Goal: Ask a question

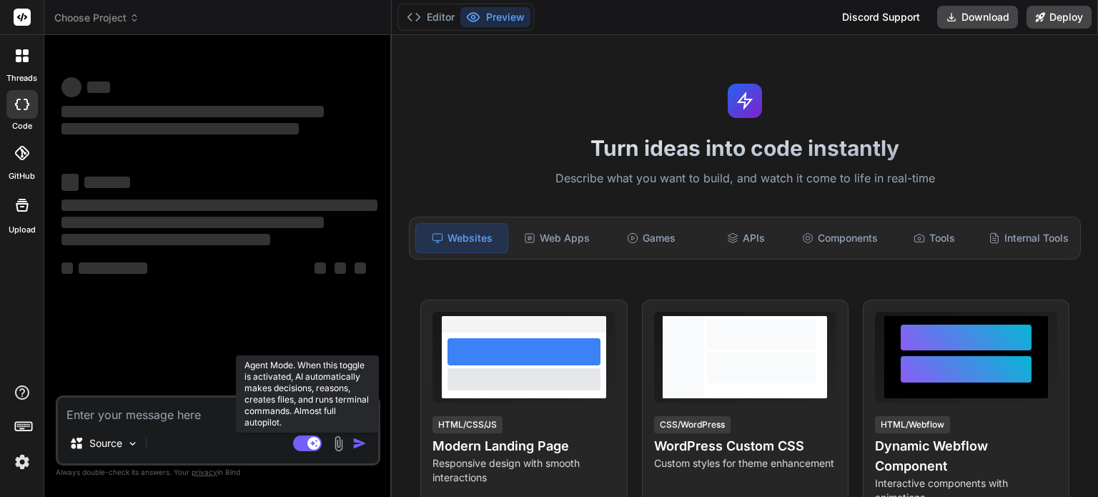
click at [300, 446] on rect at bounding box center [307, 443] width 29 height 16
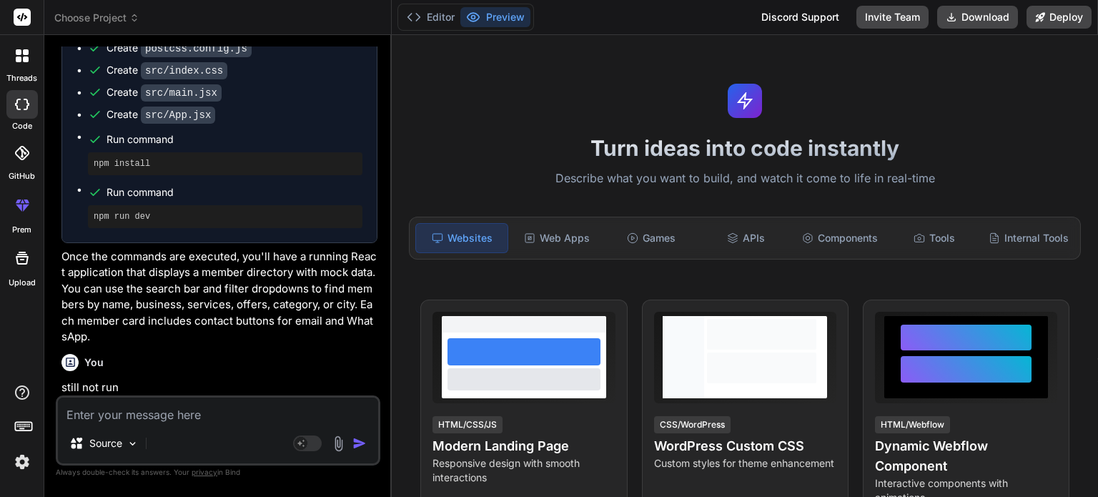
scroll to position [1444, 0]
type textarea "x"
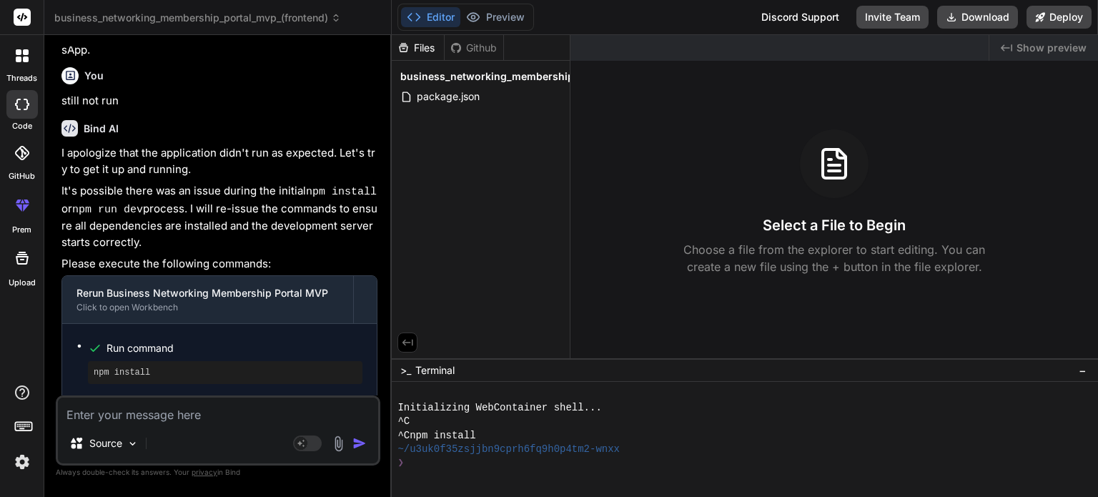
scroll to position [1882, 0]
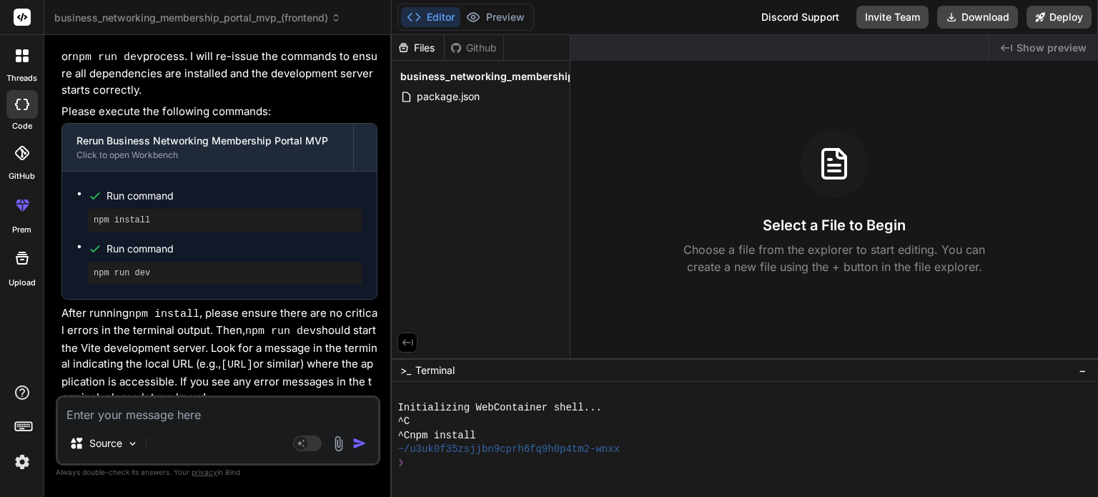
click at [197, 413] on textarea at bounding box center [218, 410] width 320 height 26
type textarea "c"
type textarea "x"
type textarea "ca"
type textarea "x"
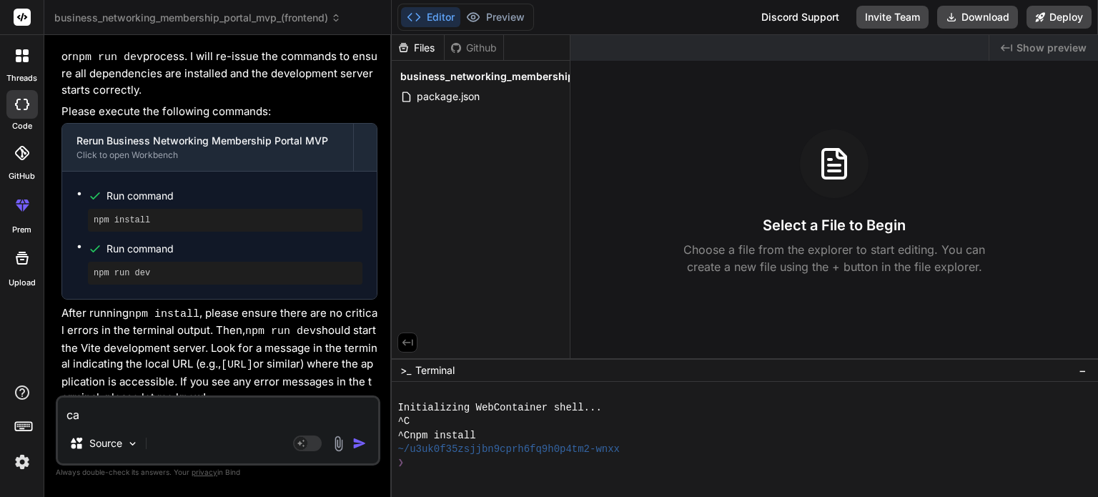
type textarea "can"
type textarea "x"
type textarea "can"
type textarea "x"
type textarea "can y"
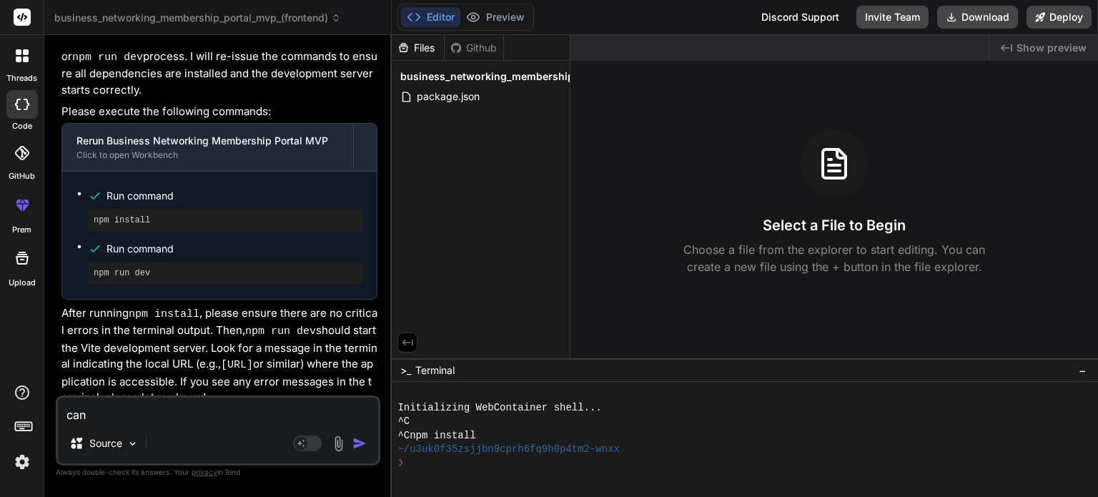
type textarea "x"
type textarea "can yo"
type textarea "x"
type textarea "can you"
type textarea "x"
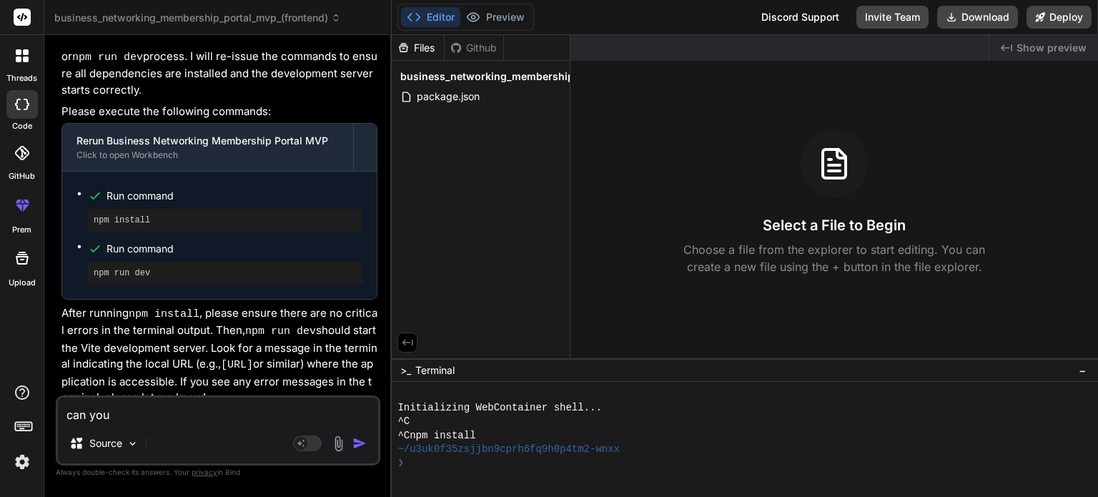
type textarea "can you"
type textarea "x"
type textarea "can you p"
type textarea "x"
type textarea "can you pl"
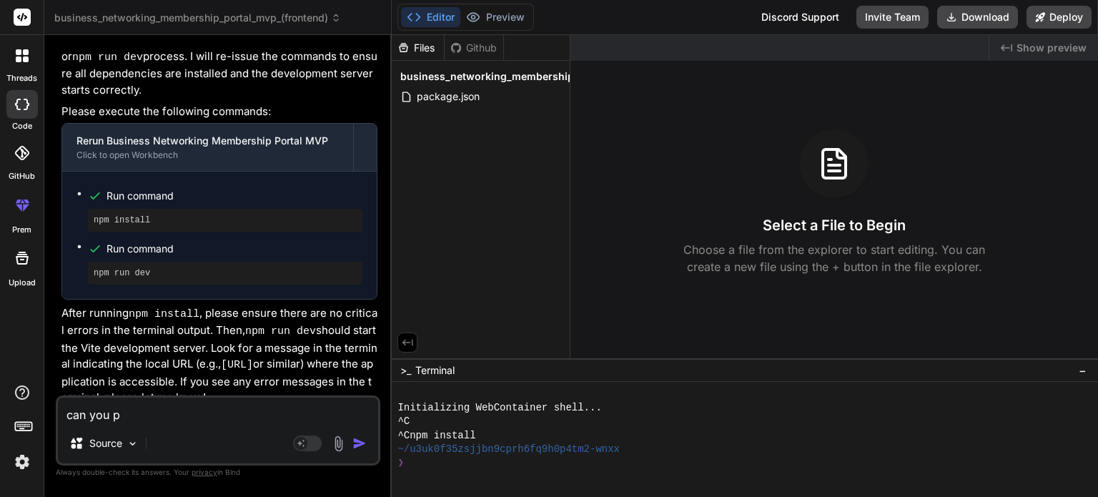
type textarea "x"
type textarea "can you ple"
type textarea "x"
type textarea "can you plea"
type textarea "x"
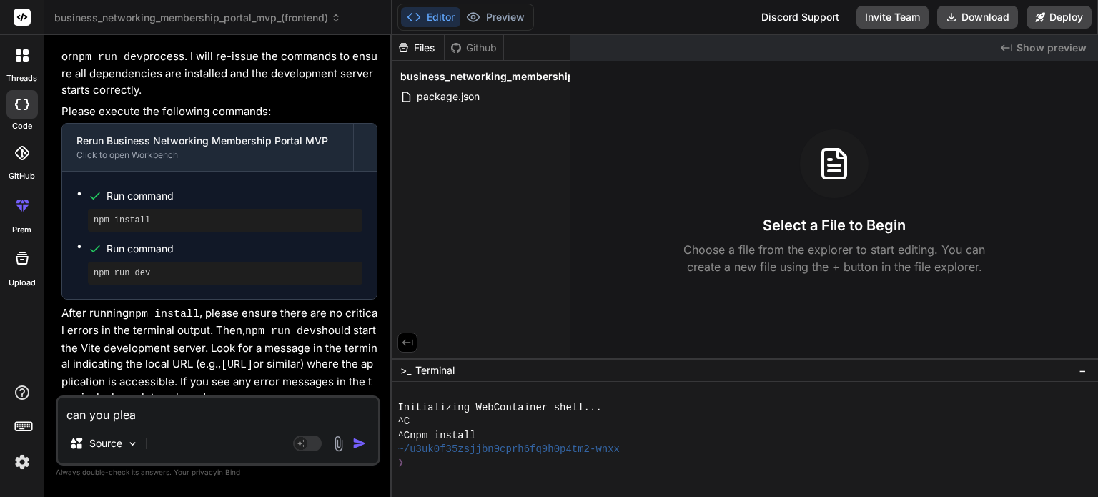
type textarea "can you pleas"
type textarea "x"
type textarea "can you please"
type textarea "x"
type textarea "can you please"
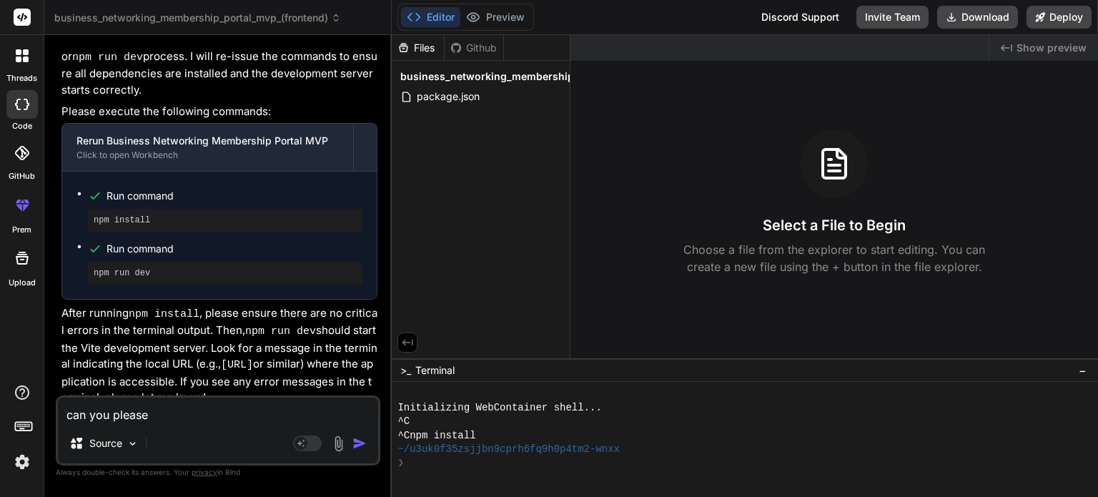
type textarea "x"
type textarea "can you please s"
type textarea "x"
type textarea "can you please sh"
type textarea "x"
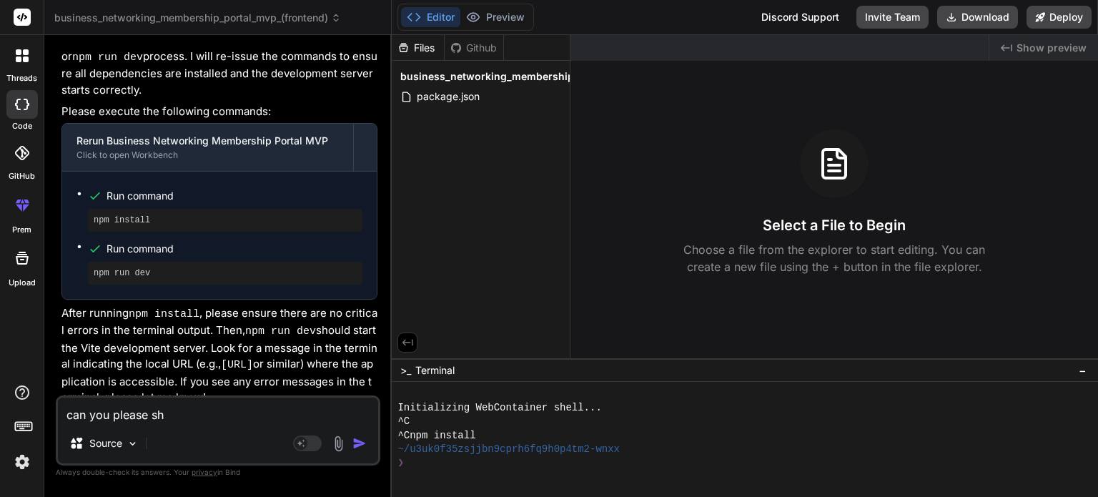
type textarea "can you please sho"
type textarea "x"
type textarea "can you please show"
type textarea "x"
type textarea "can you please show"
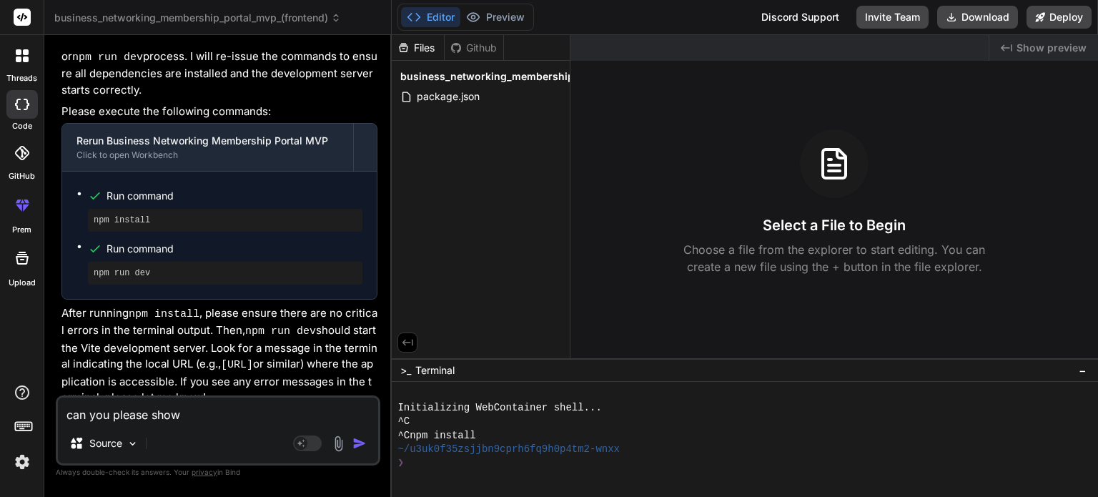
type textarea "x"
type textarea "can you please show t"
type textarea "x"
type textarea "can you please show th"
type textarea "x"
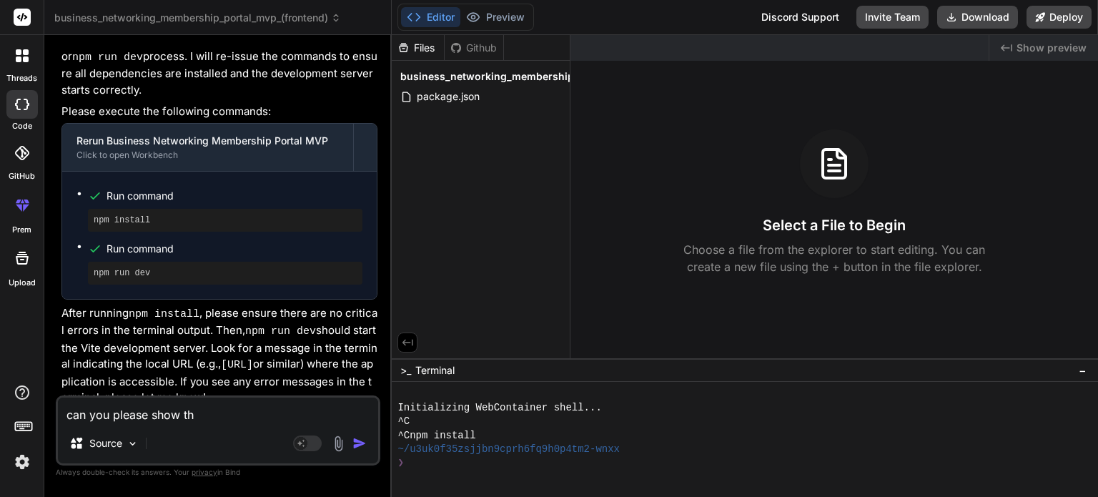
type textarea "can you please show the"
type textarea "x"
type textarea "can you please show the"
type textarea "x"
type textarea "can you please show the p"
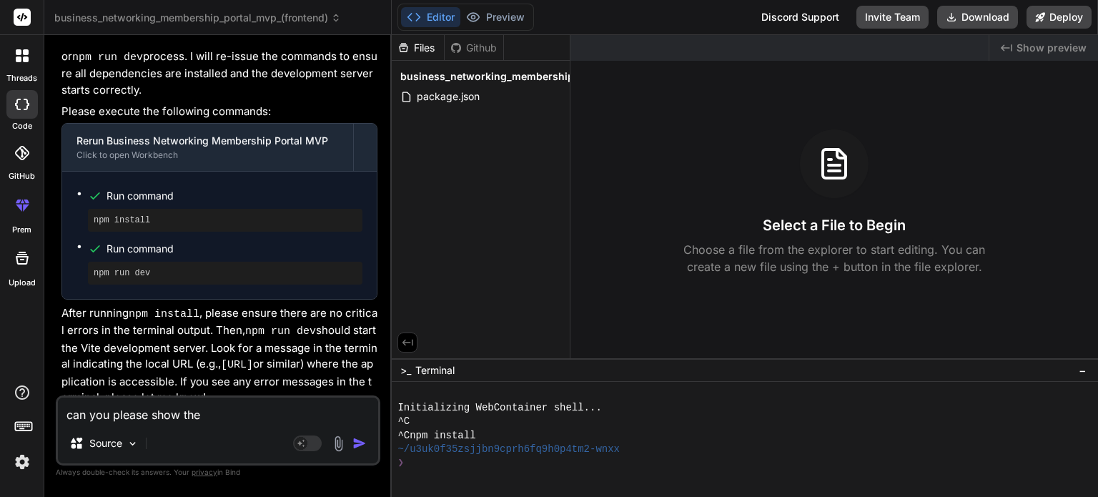
type textarea "x"
type textarea "can you please show the pr"
type textarea "x"
type textarea "can you please show the pre"
type textarea "x"
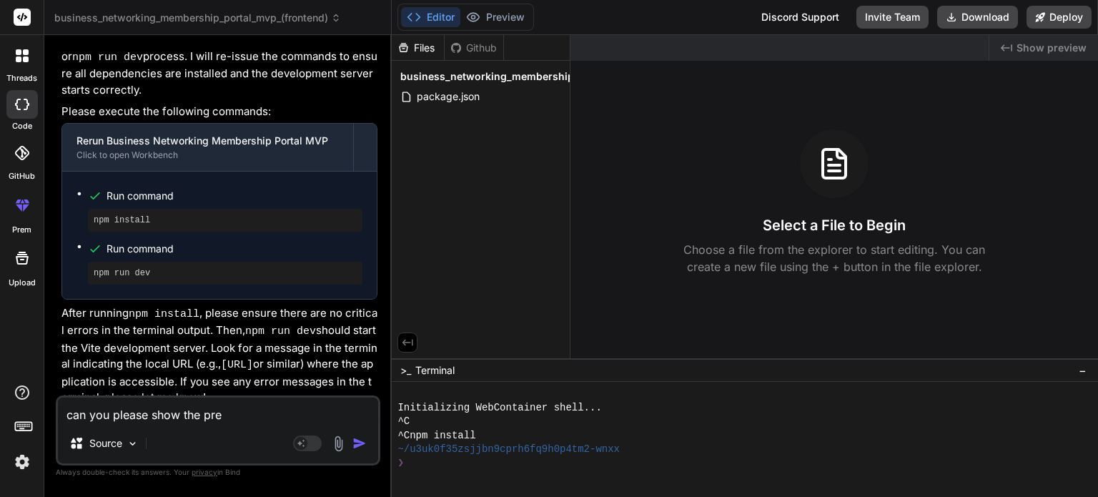
type textarea "can you please show the prev"
type textarea "x"
type textarea "can you please show the previ"
type textarea "x"
type textarea "can you please show the previe"
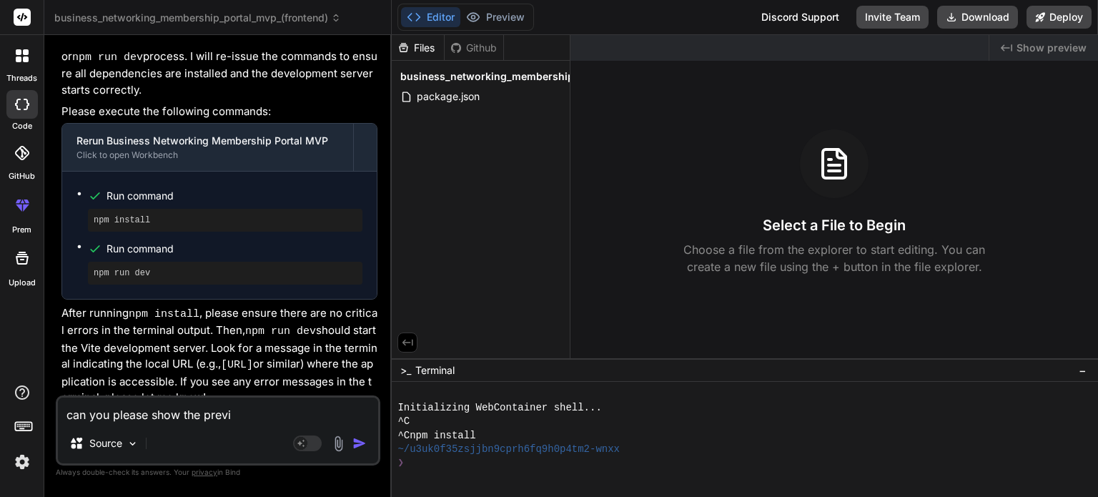
type textarea "x"
type textarea "can you please show the preview"
type textarea "x"
type textarea "can you please show the preview"
type textarea "x"
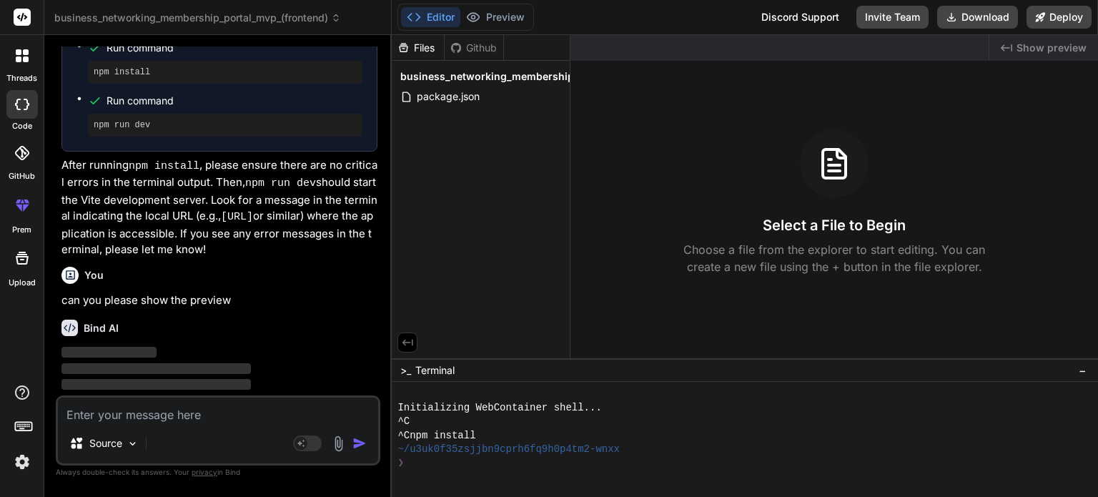
scroll to position [2031, 0]
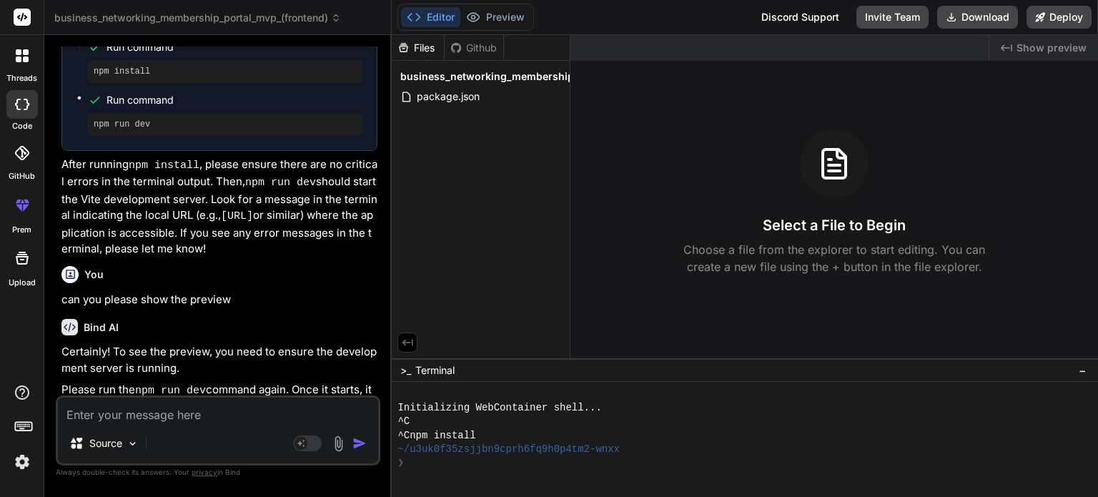
type textarea "x"
